Goal: Transaction & Acquisition: Purchase product/service

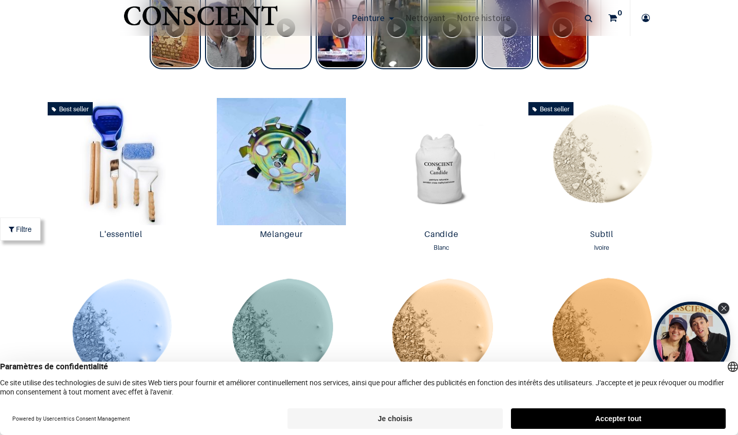
scroll to position [487, 0]
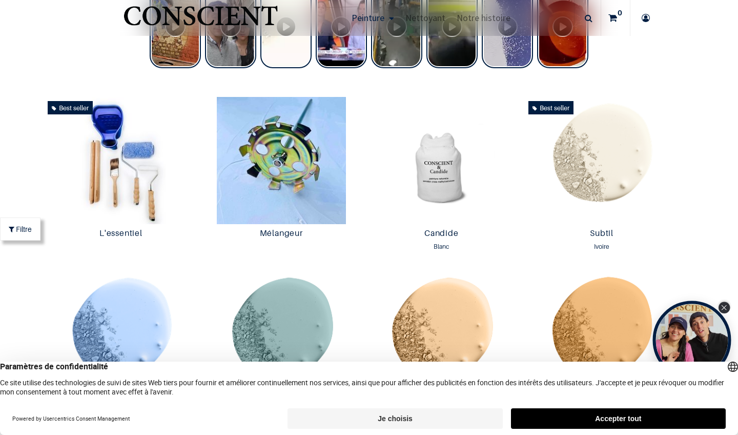
click at [725, 308] on icon "Close Tolstoy widget" at bounding box center [724, 307] width 6 height 5
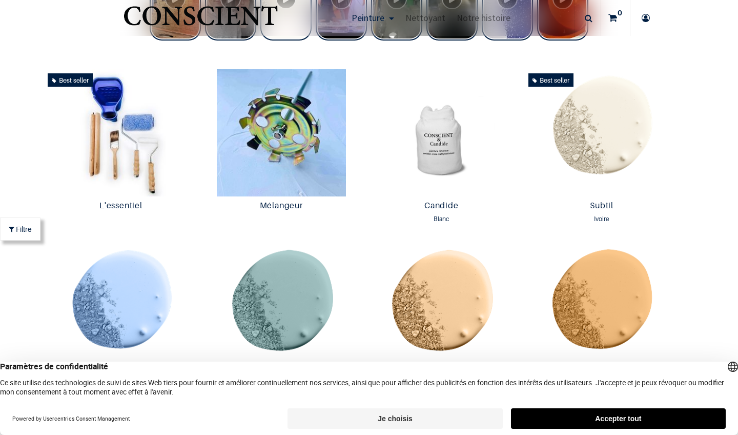
scroll to position [520, 0]
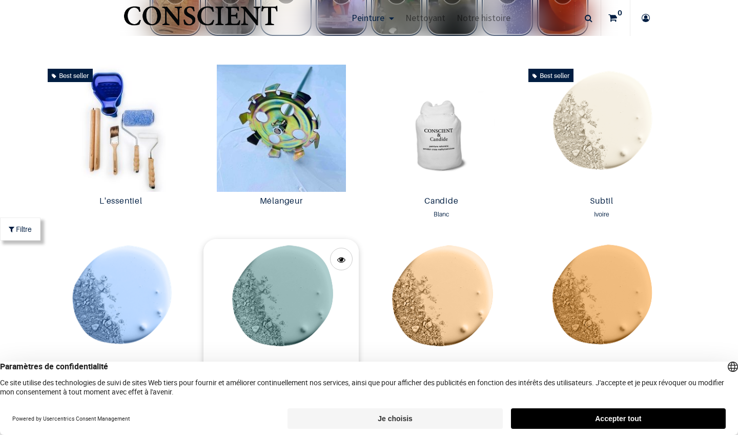
click at [277, 272] on img at bounding box center [281, 302] width 155 height 127
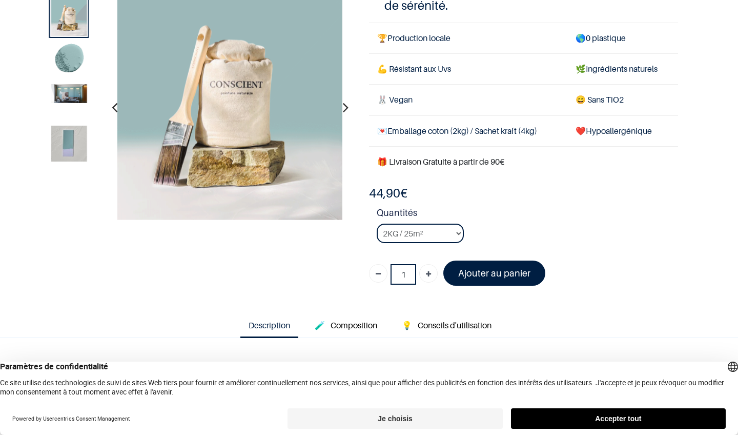
scroll to position [76, 0]
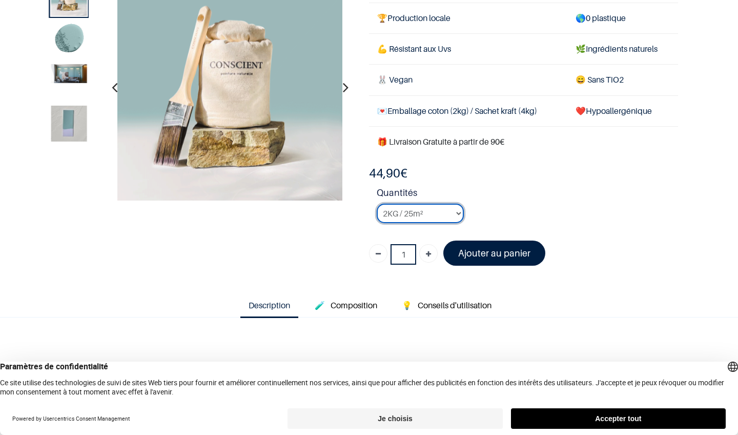
select select "14"
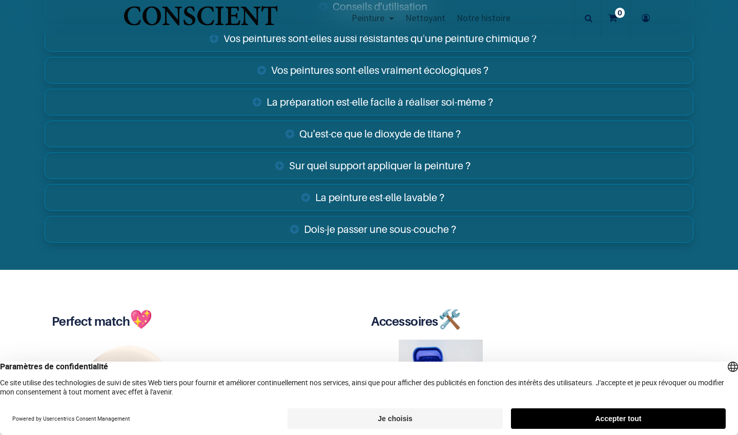
scroll to position [1693, 0]
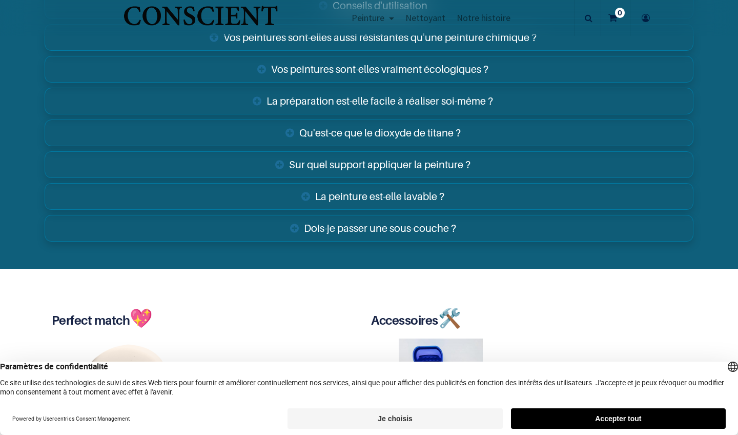
click at [309, 157] on link "Sur quel support appliquer la peinture ?" at bounding box center [369, 164] width 649 height 27
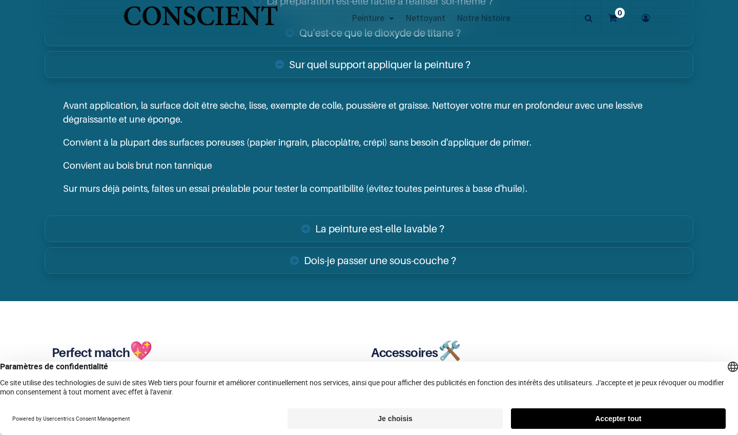
scroll to position [1800, 0]
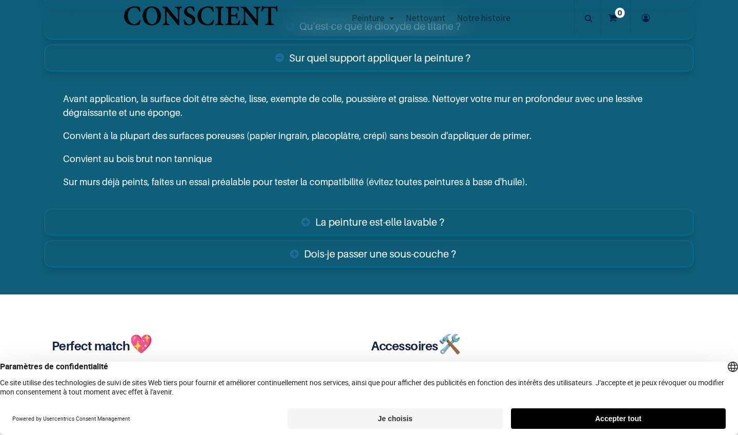
click at [248, 209] on link "La peinture est-elle lavable ?" at bounding box center [369, 222] width 649 height 27
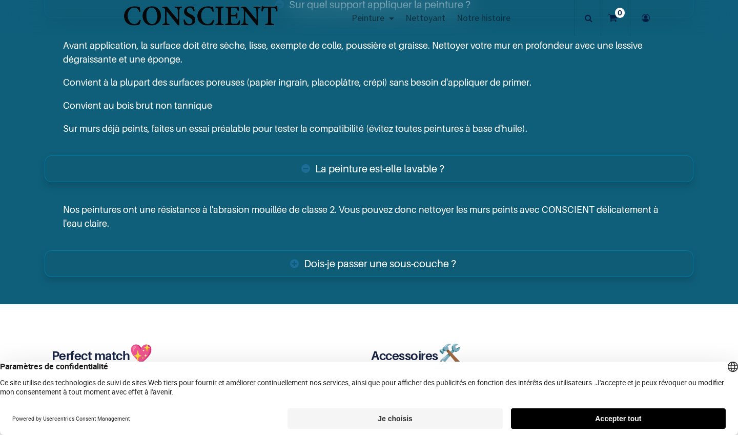
scroll to position [1857, 0]
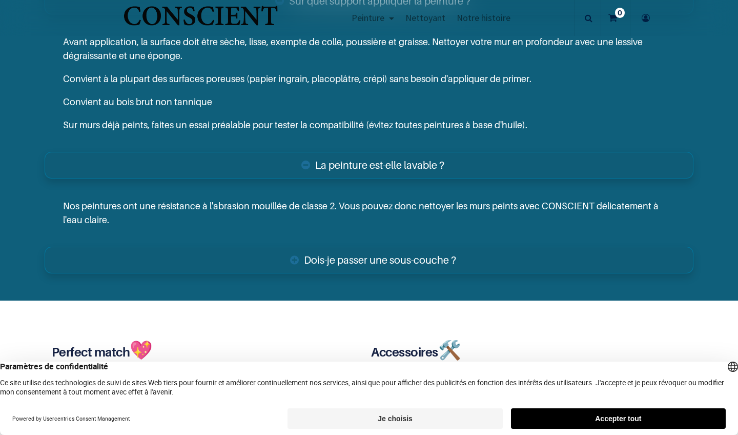
click at [362, 257] on link "Dois-je passer une sous-couche ?" at bounding box center [369, 260] width 649 height 27
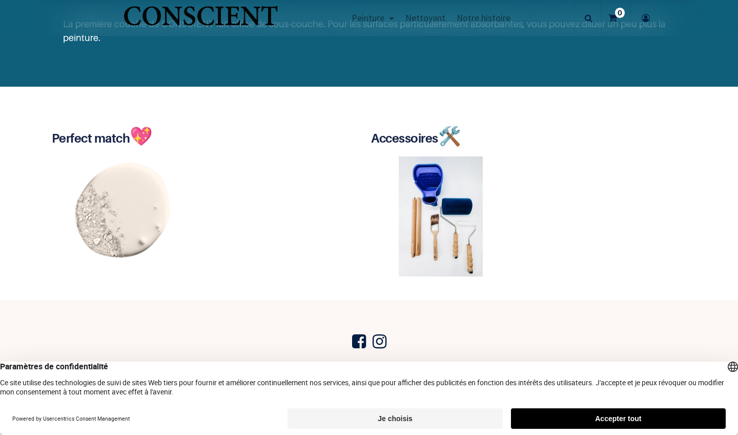
scroll to position [2140, 0]
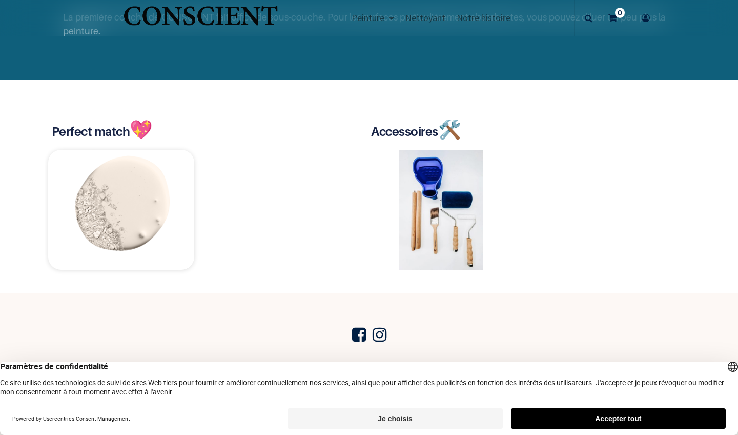
click at [131, 179] on img at bounding box center [121, 210] width 146 height 120
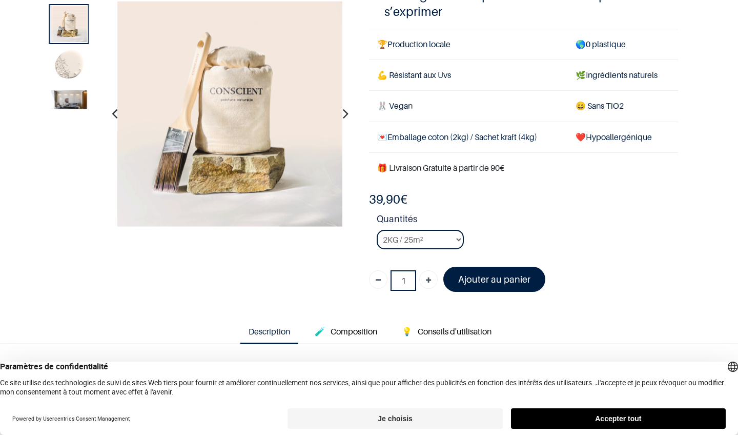
scroll to position [107, 0]
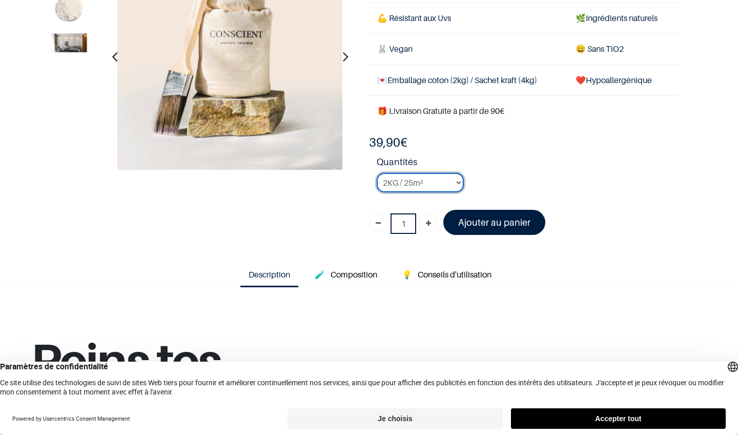
click at [435, 182] on select "2KG / 25m² 4KG / 50m² 8KG / 100m² Testeur" at bounding box center [420, 182] width 87 height 19
select select "23"
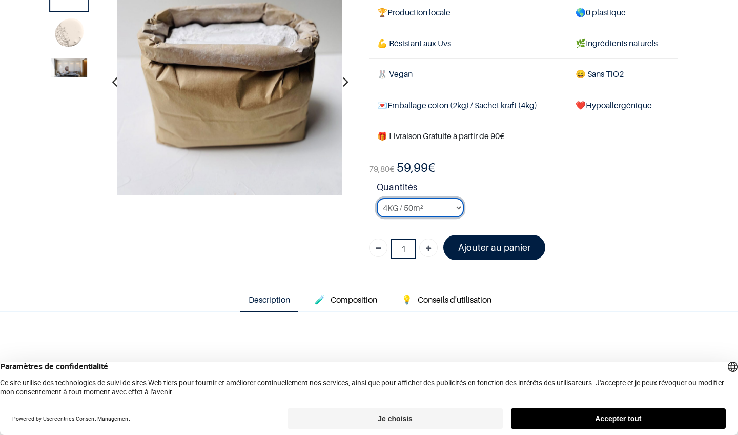
scroll to position [80, 0]
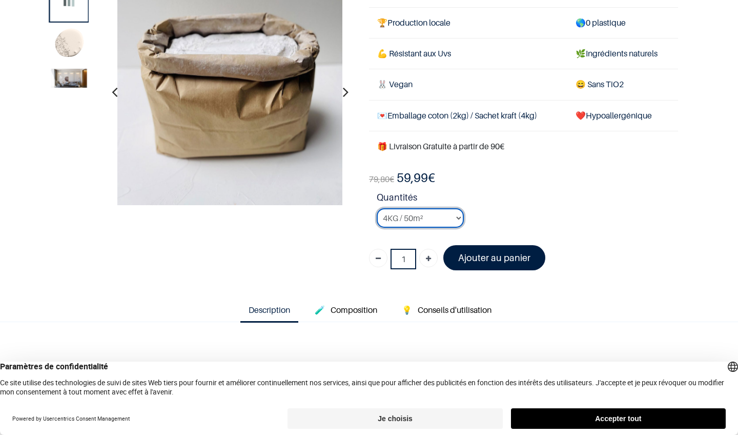
scroll to position [71, 0]
